Goal: Transaction & Acquisition: Purchase product/service

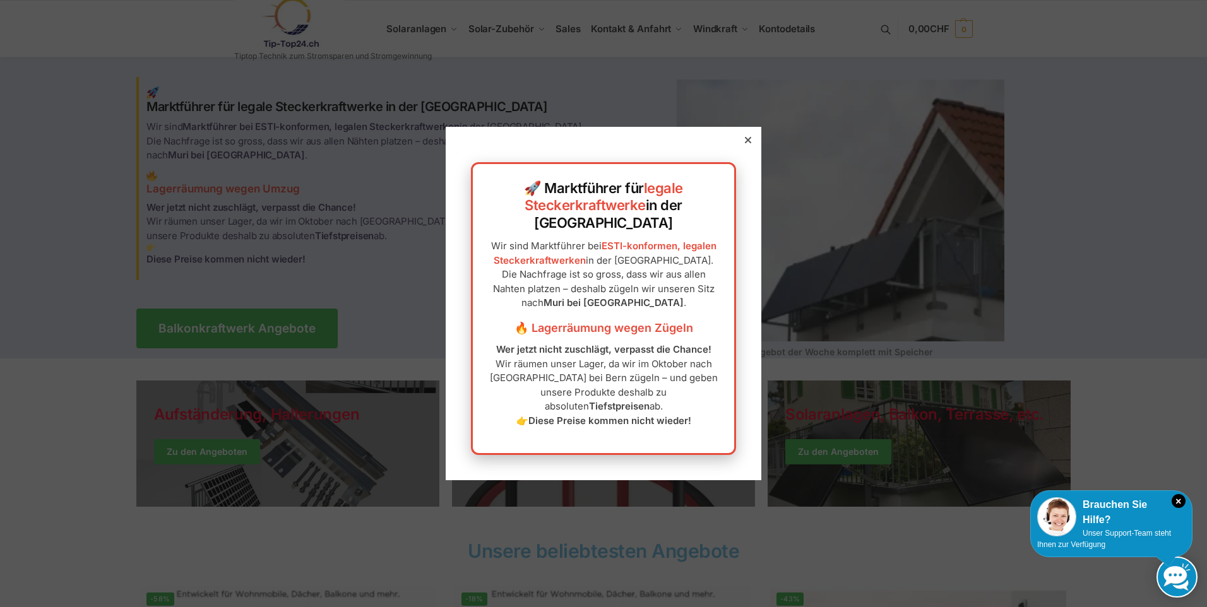
click at [745, 143] on icon at bounding box center [748, 140] width 6 height 6
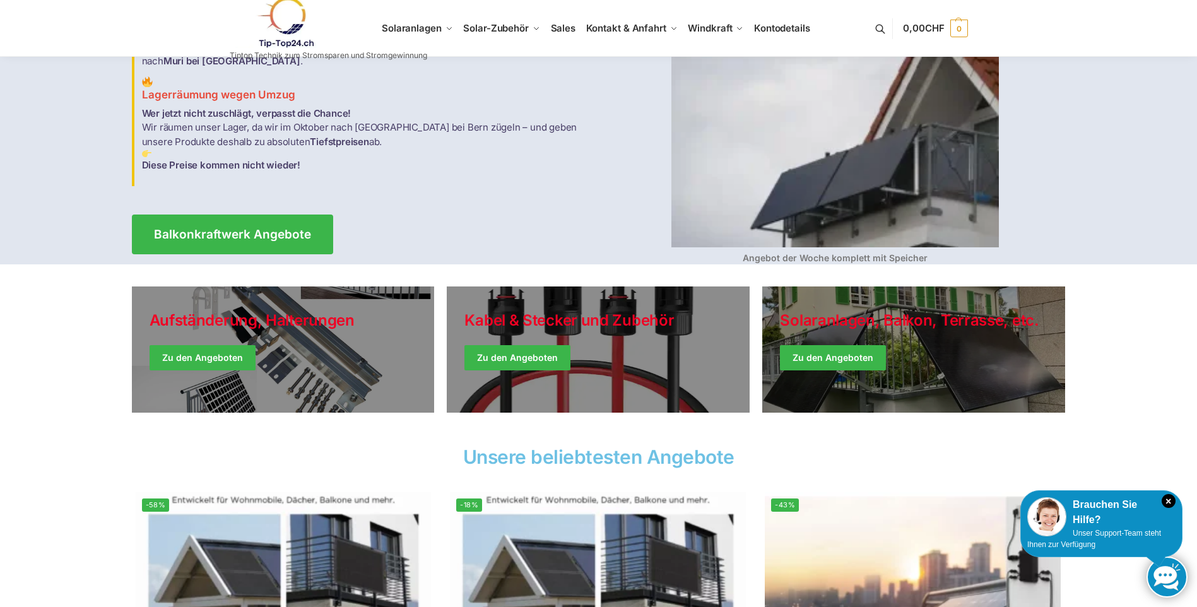
scroll to position [126, 0]
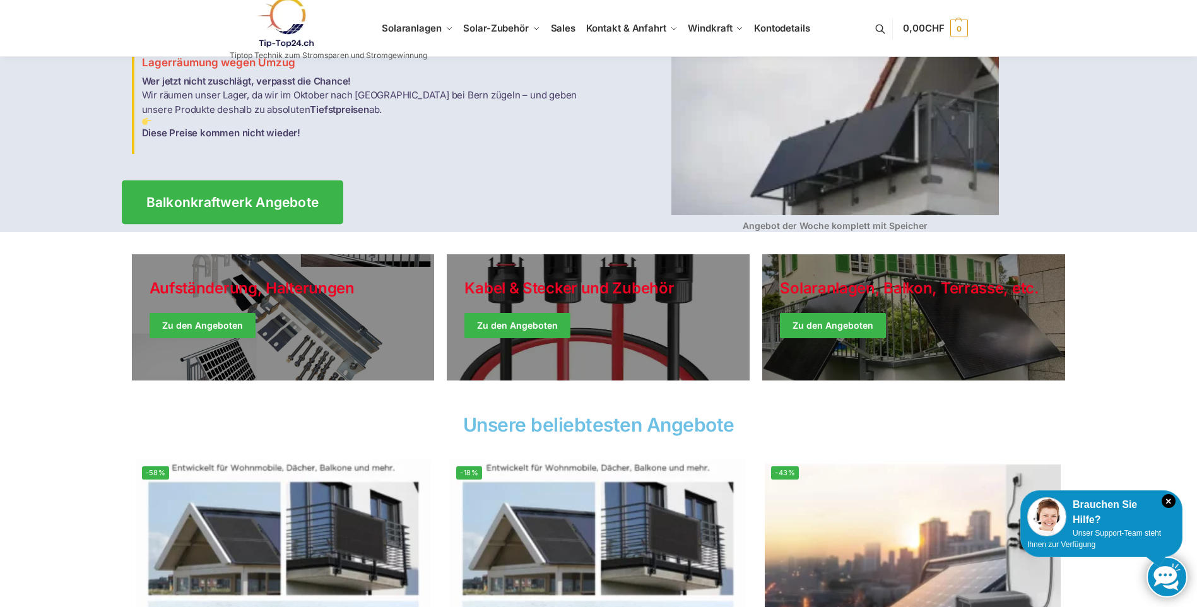
click at [314, 196] on span "Balkonkraftwerk Angebote" at bounding box center [232, 202] width 173 height 13
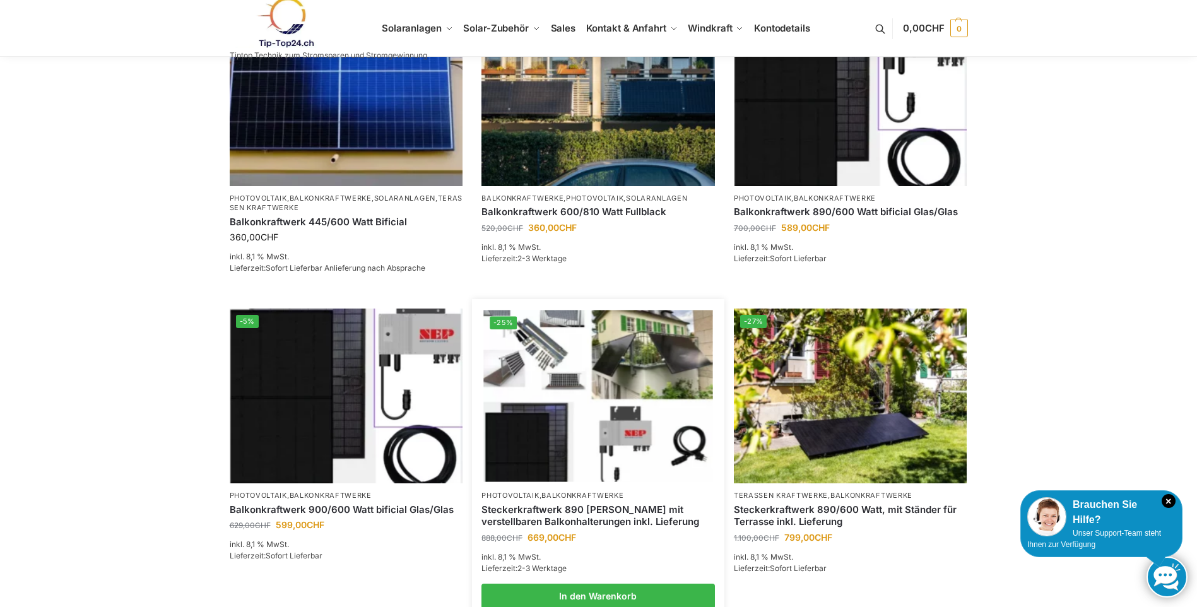
scroll to position [316, 0]
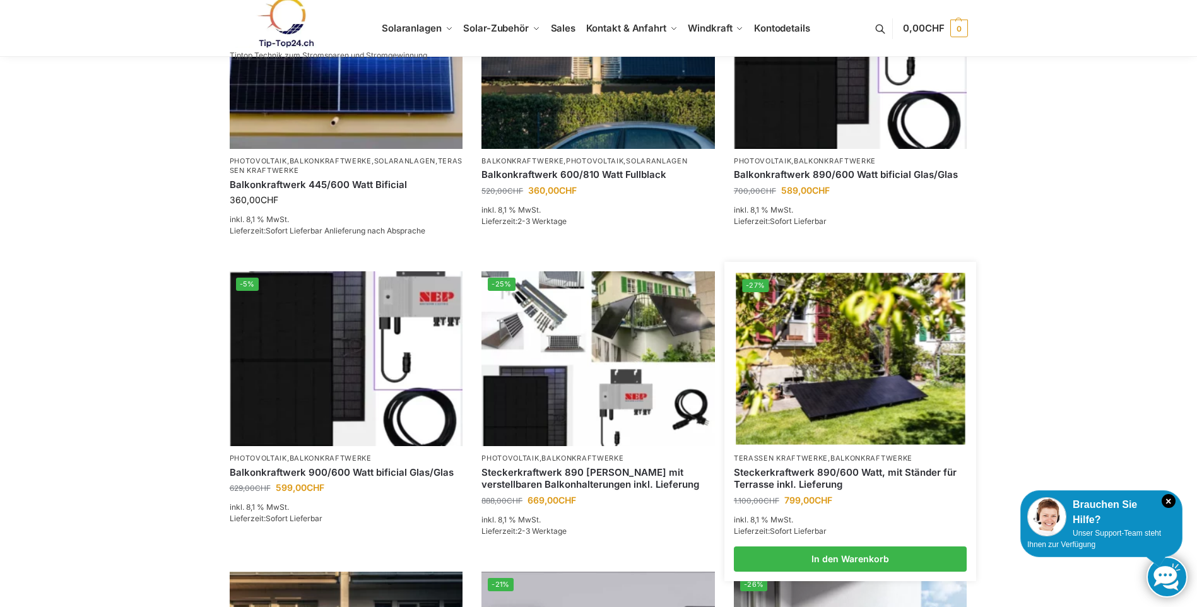
click at [850, 379] on img at bounding box center [850, 359] width 229 height 172
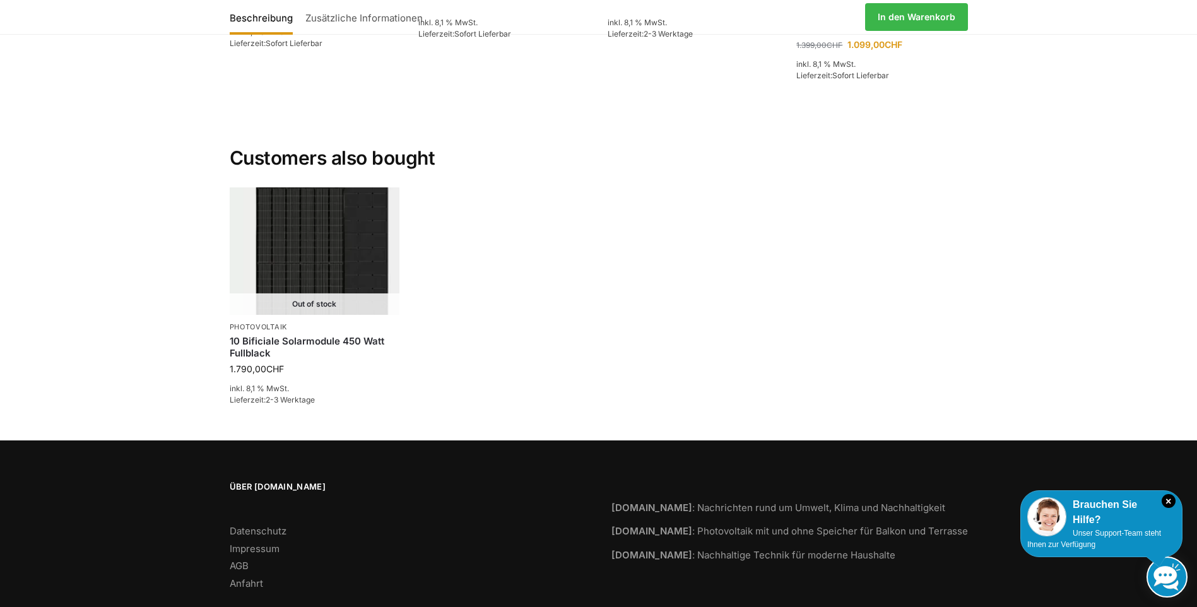
scroll to position [1827, 0]
